Goal: Transaction & Acquisition: Purchase product/service

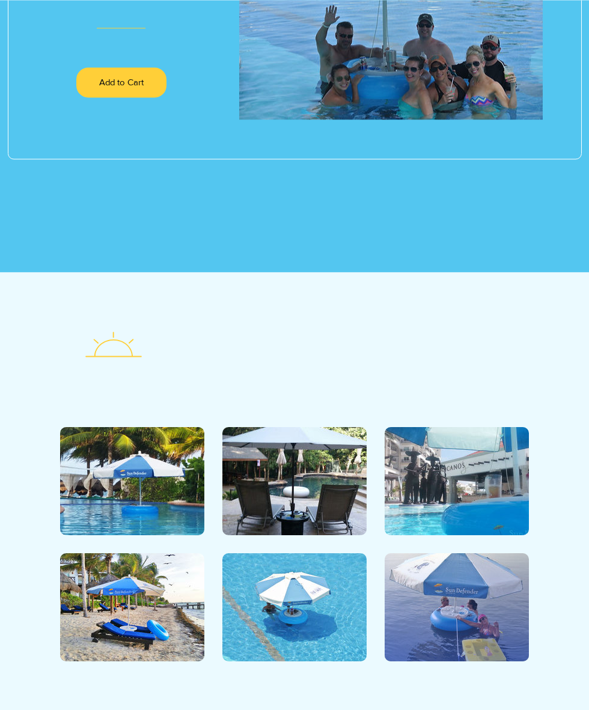
scroll to position [1461, 0]
click at [479, 597] on div at bounding box center [456, 607] width 144 height 108
click at [474, 608] on div at bounding box center [456, 607] width 144 height 108
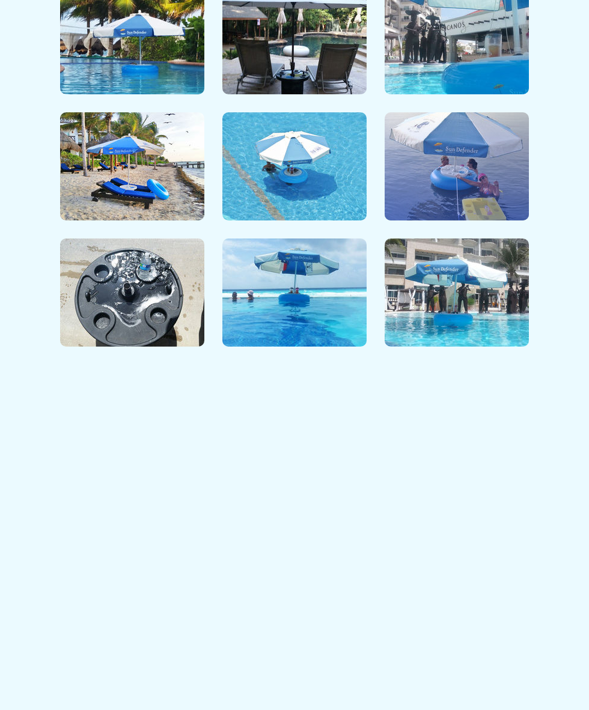
scroll to position [1902, 0]
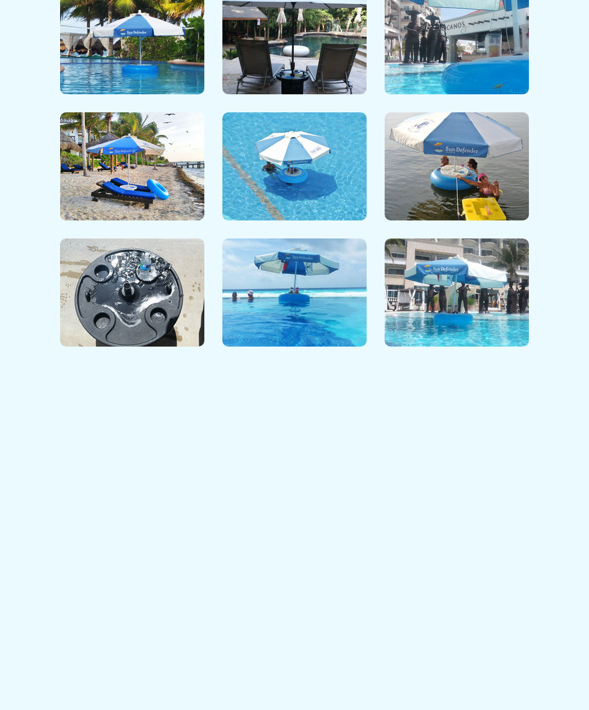
click at [293, 652] on link "Click to Shop" at bounding box center [294, 660] width 102 height 30
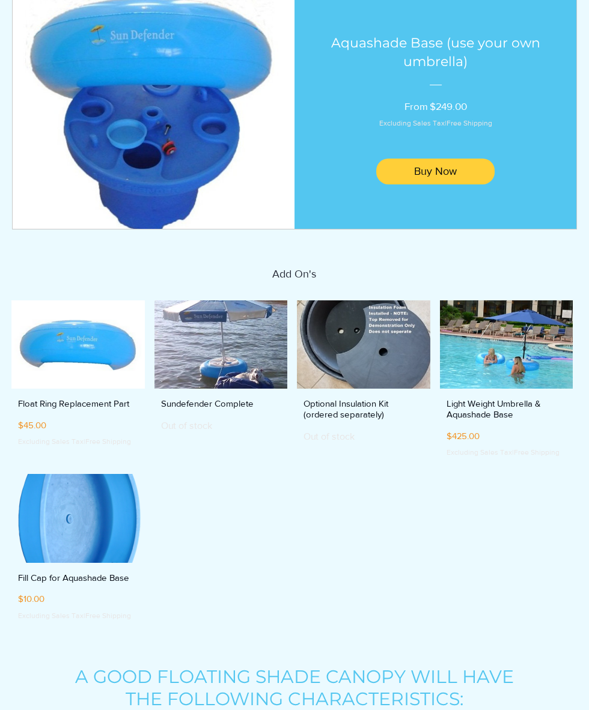
scroll to position [196, 4]
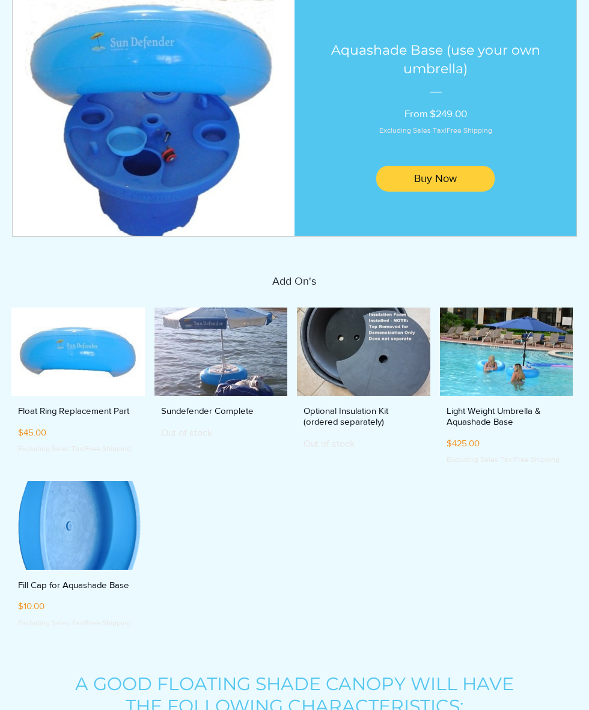
click at [214, 347] on img "Sundefender Complete gallery" at bounding box center [220, 352] width 133 height 89
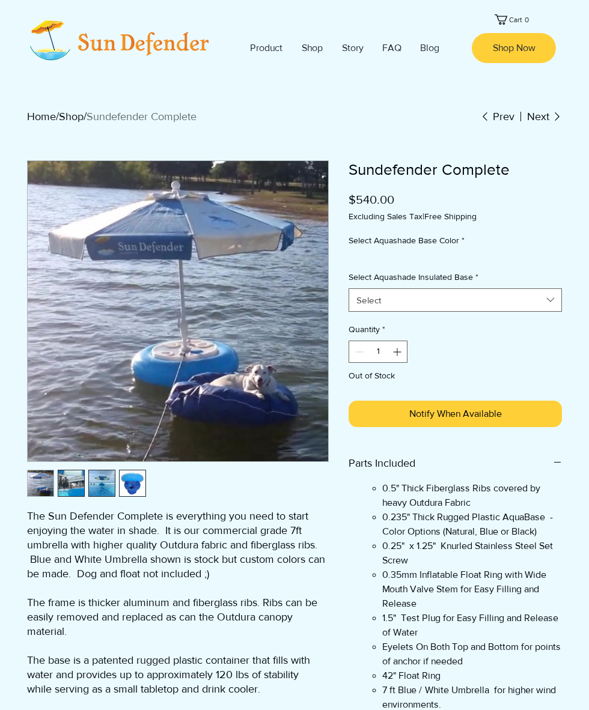
click at [100, 352] on img "main content" at bounding box center [178, 311] width 300 height 300
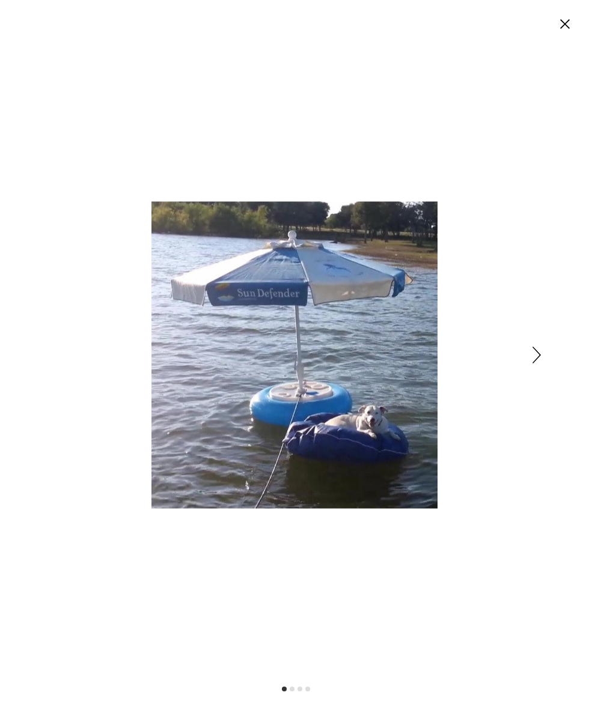
click at [570, 34] on button "Close" at bounding box center [564, 24] width 19 height 21
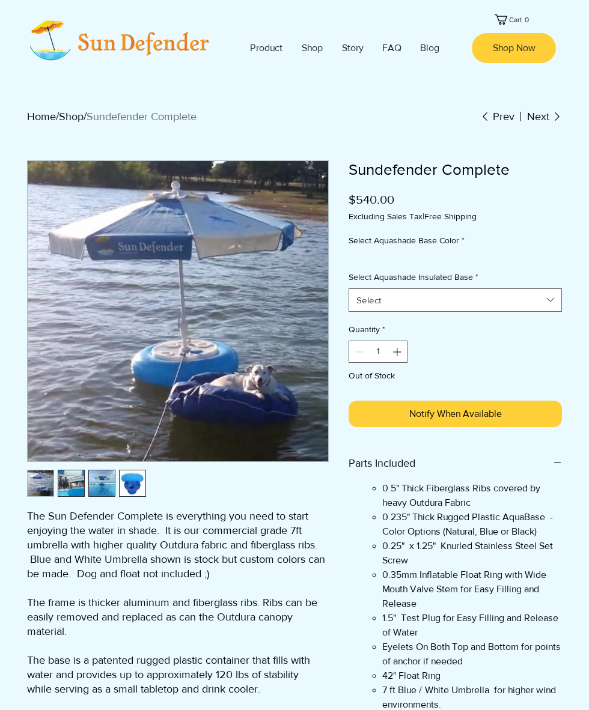
scroll to position [73, 0]
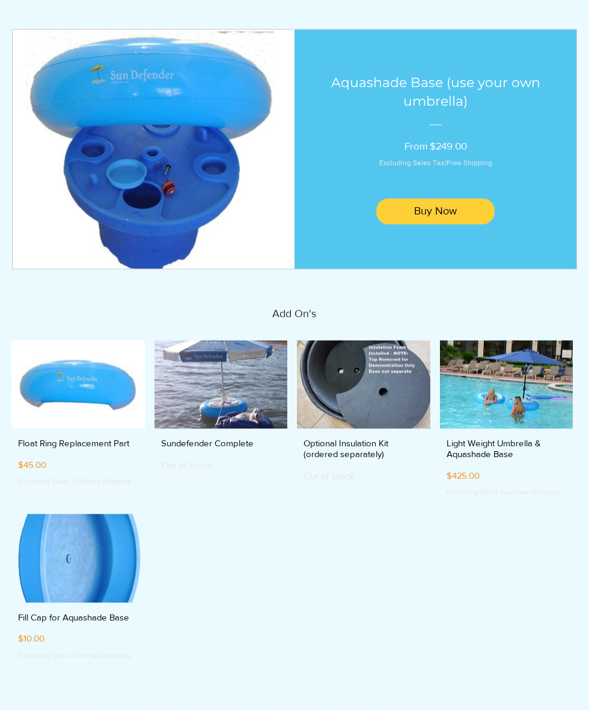
scroll to position [160, 0]
